Goal: Task Accomplishment & Management: Manage account settings

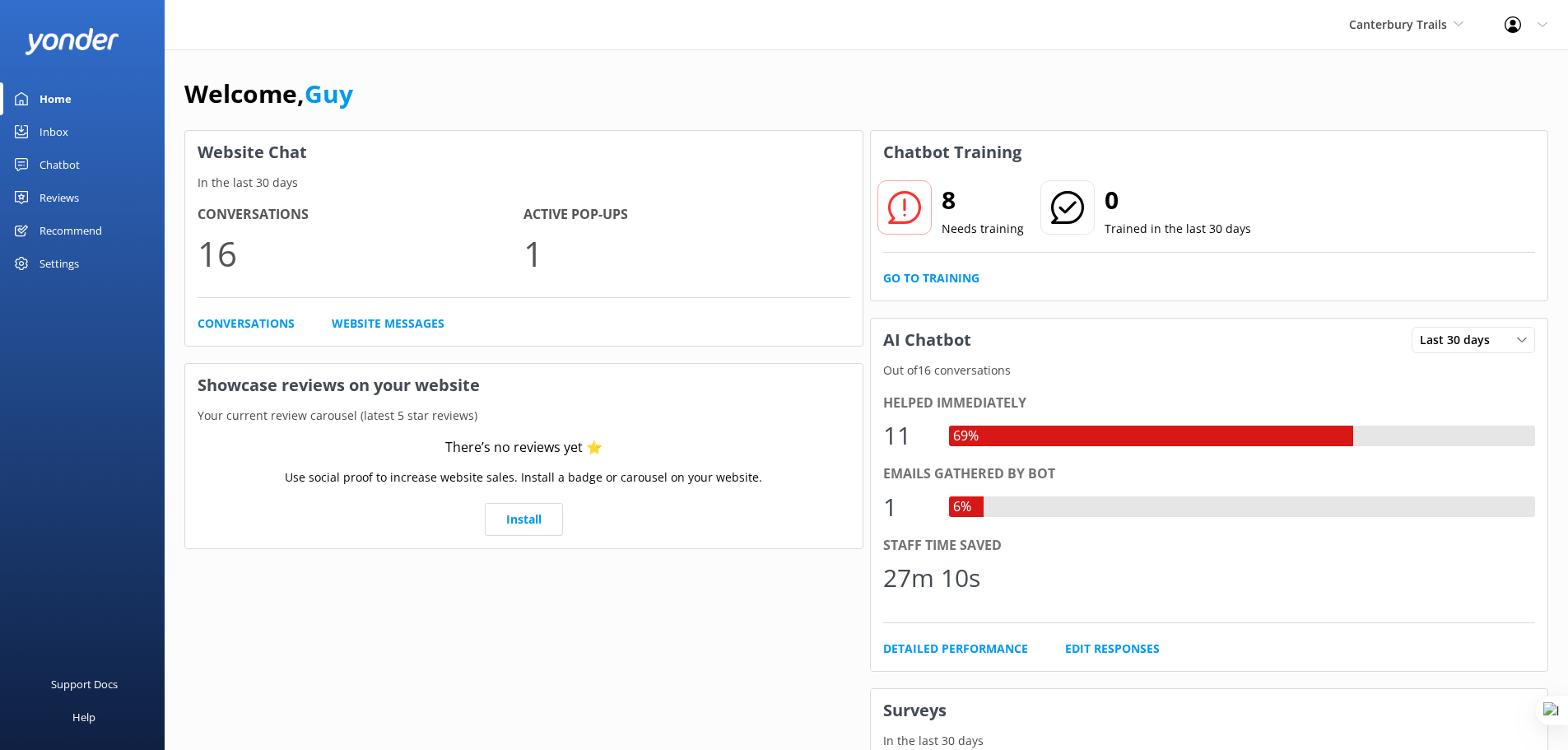
scroll to position [184, 0]
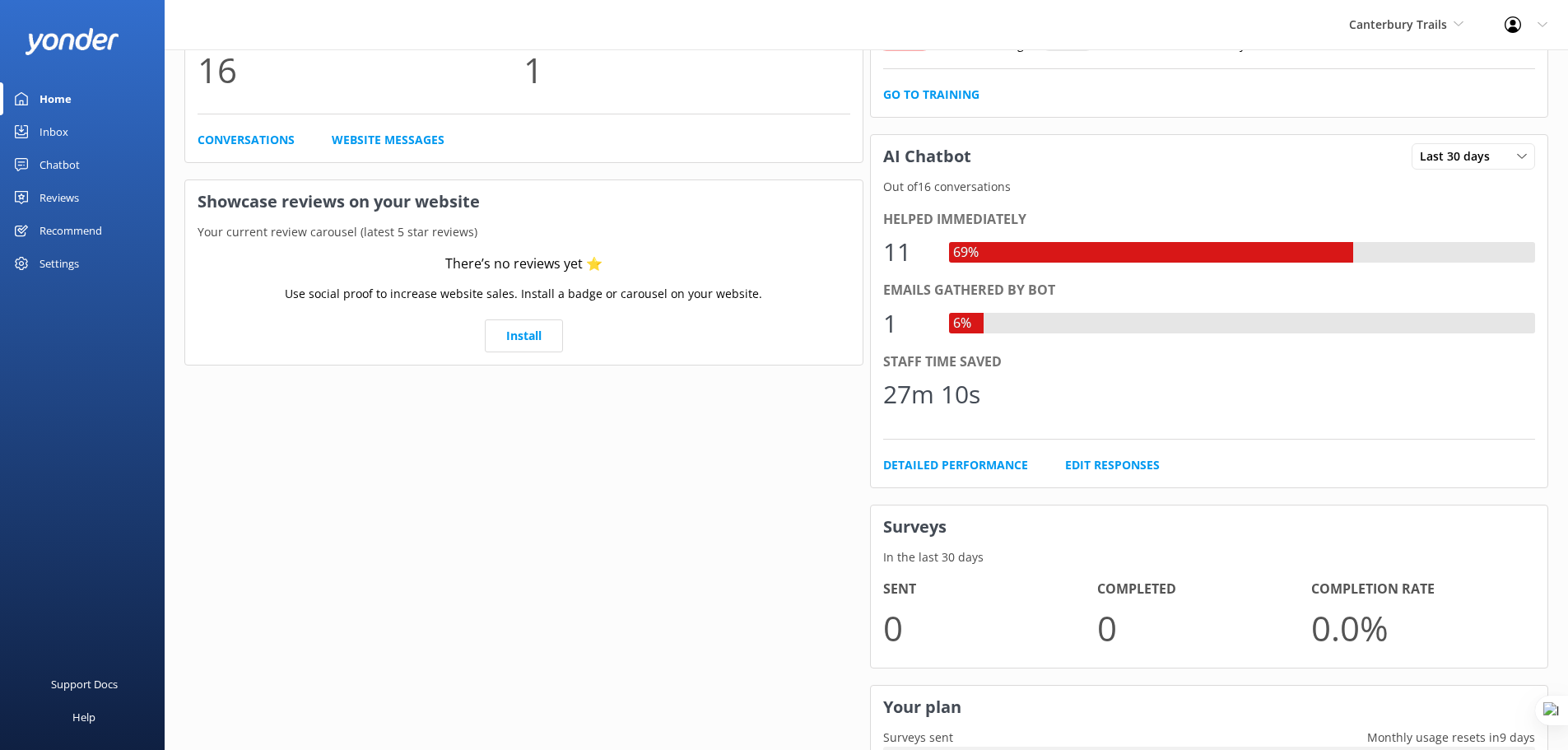
click at [1536, 13] on div "Profile Settings Logout" at bounding box center [1525, 25] width 84 height 50
drag, startPoint x: 1493, startPoint y: 60, endPoint x: 1478, endPoint y: 60, distance: 15.0
click at [1493, 60] on link "Profile Settings" at bounding box center [1486, 70] width 165 height 41
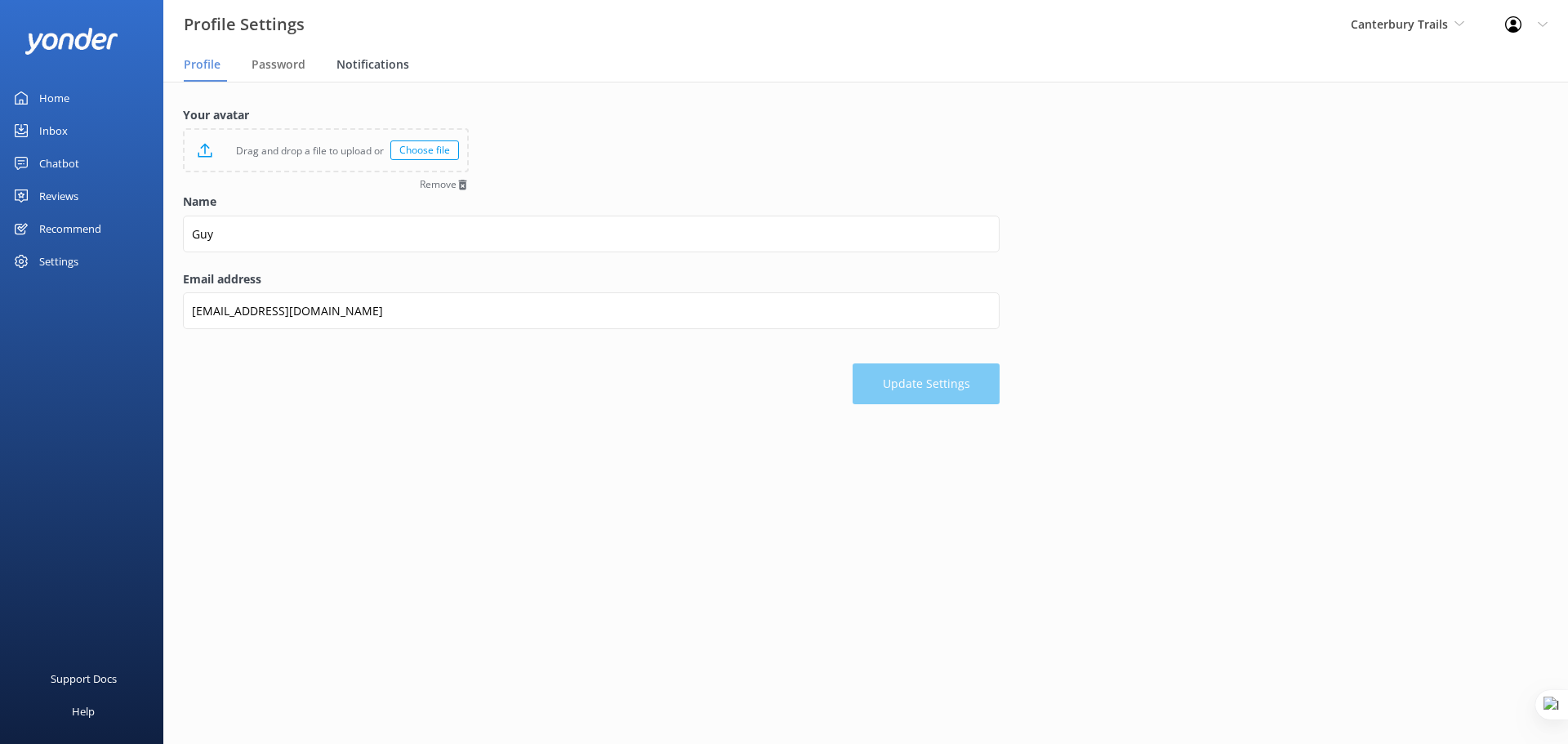
click at [379, 63] on span "Notifications" at bounding box center [373, 64] width 73 height 17
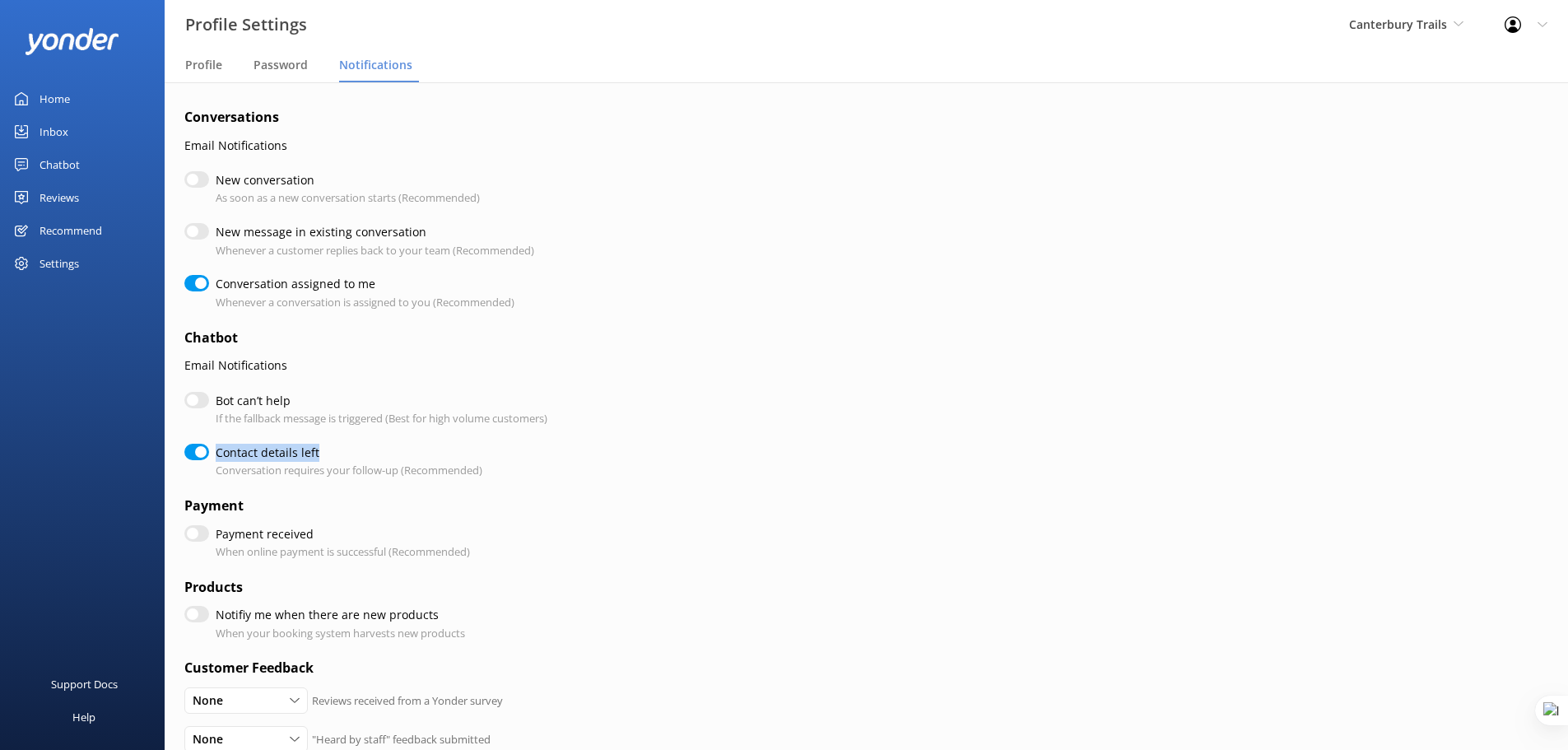
drag, startPoint x: 335, startPoint y: 457, endPoint x: 217, endPoint y: 452, distance: 118.1
click at [217, 452] on label "Contact details left" at bounding box center [345, 453] width 259 height 18
copy label "Contact details left"
drag, startPoint x: 315, startPoint y: 389, endPoint x: 221, endPoint y: 408, distance: 95.9
click at [221, 408] on form "Conversations Email Notifications New conversation As soon as a new conversatio…" at bounding box center [596, 567] width 823 height 920
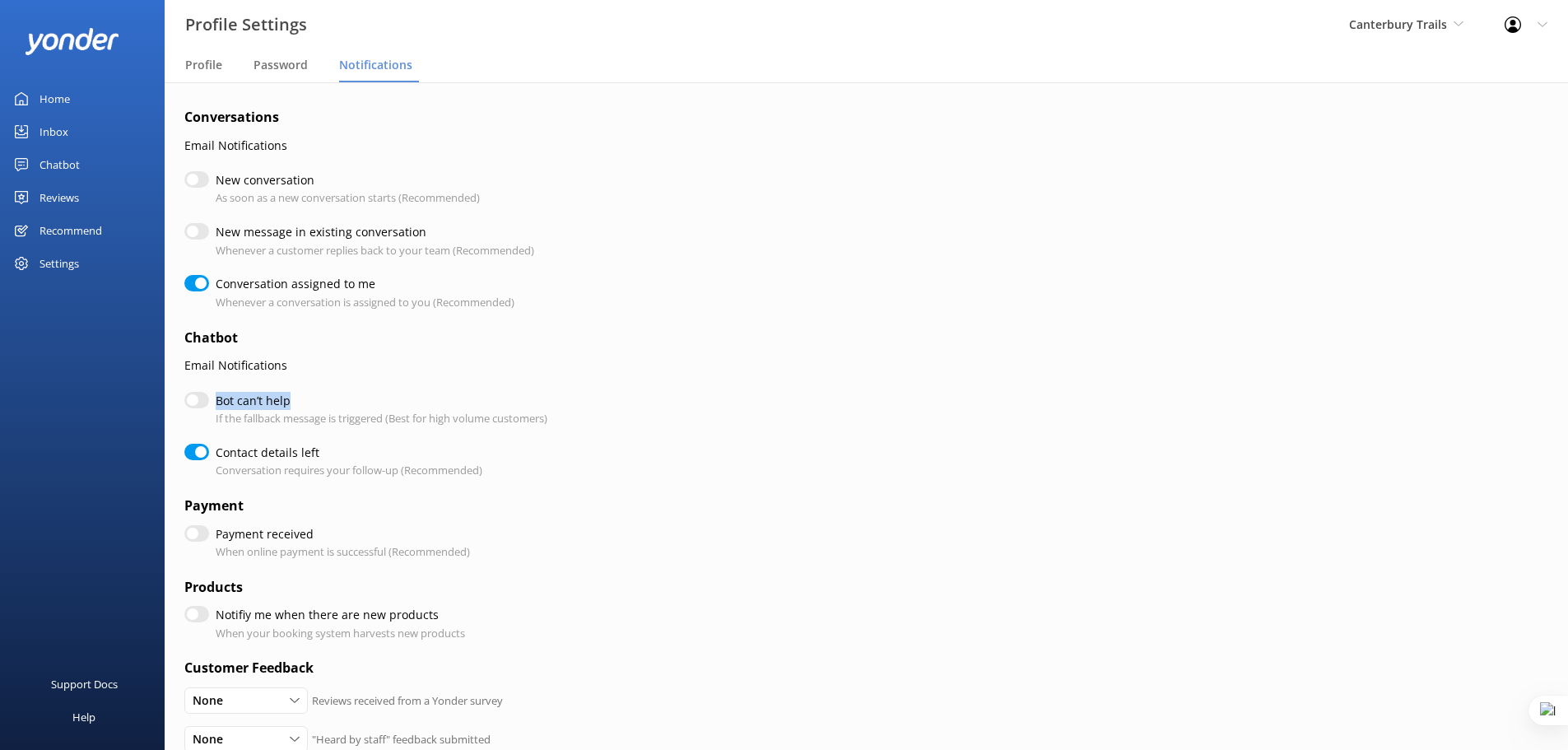
drag, startPoint x: 217, startPoint y: 402, endPoint x: 331, endPoint y: 399, distance: 114.0
click at [331, 399] on label "Bot can’t help" at bounding box center [377, 401] width 323 height 18
copy label "Bot can’t help"
checkbox input "true"
click at [59, 128] on div "Inbox" at bounding box center [54, 131] width 29 height 33
